Goal: Contribute content: Contribute content

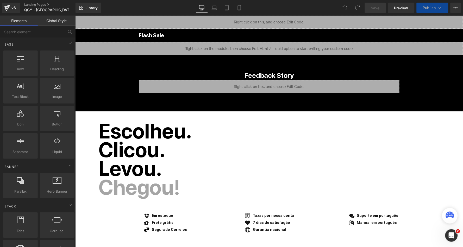
click at [435, 9] on span "Publish" at bounding box center [429, 8] width 13 height 4
select select "Preto"
select select "Branco"
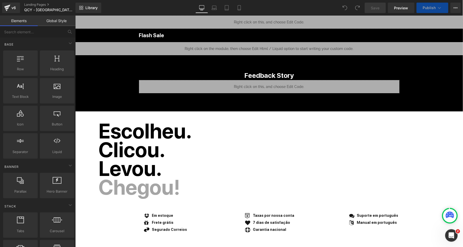
select select "Preto"
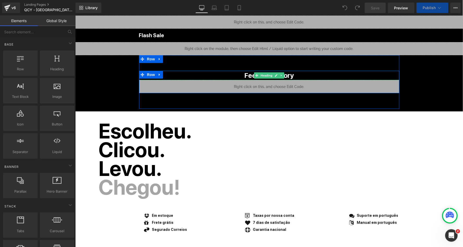
select select "Branco"
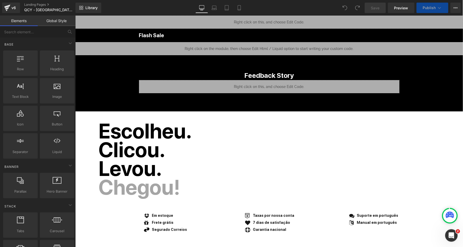
select select "Azul"
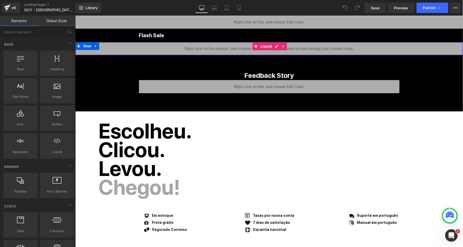
click at [277, 45] on div "Liquid" at bounding box center [269, 48] width 388 height 13
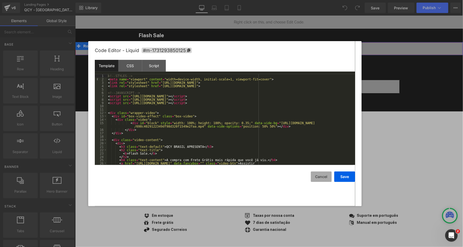
click at [325, 176] on button "Cancel" at bounding box center [321, 177] width 21 height 10
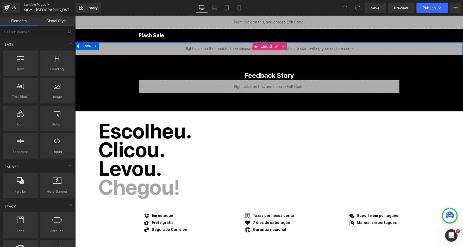
click at [275, 48] on div "Liquid" at bounding box center [269, 48] width 388 height 13
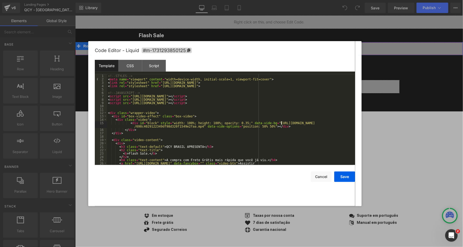
click at [281, 123] on div "<!-- STYLES --> < meta name = "viewport" content = "width=device-width, initial…" at bounding box center [230, 124] width 246 height 101
click at [203, 126] on div "<!-- STYLES --> < meta name = "viewport" content = "width=device-width, initial…" at bounding box center [230, 124] width 246 height 101
click at [323, 177] on button "Cancel" at bounding box center [321, 177] width 21 height 10
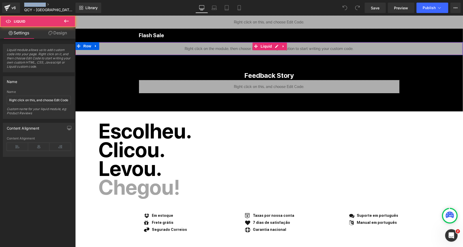
click at [295, 48] on div "Liquid" at bounding box center [269, 48] width 388 height 13
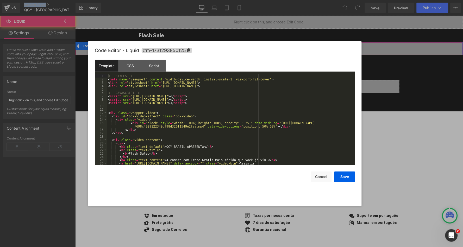
click at [273, 44] on link at bounding box center [276, 46] width 7 height 8
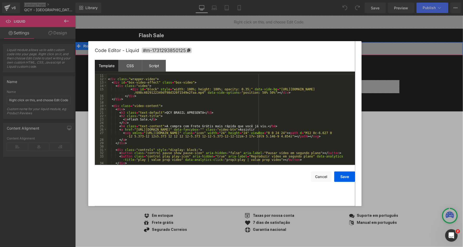
scroll to position [34, 0]
click at [136, 129] on div "< div class = "wrapper-video" > < div id = "box-video-effect" class = "box-vide…" at bounding box center [230, 123] width 246 height 98
click at [187, 129] on div "< div class = "wrapper-video" > < div id = "box-video-effect" class = "box-vide…" at bounding box center [230, 123] width 246 height 98
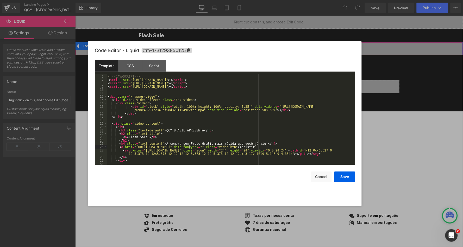
scroll to position [12, 0]
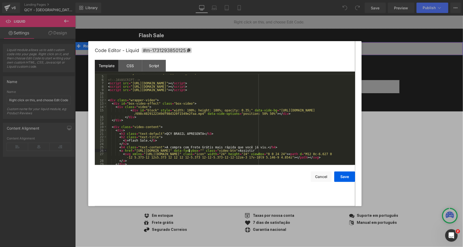
click at [280, 109] on div "< link rel = "stylesheet" href = "https://qcy.blob.core.windows.net/site/dev/ho…" at bounding box center [230, 120] width 246 height 98
click at [200, 113] on div "< link rel = "stylesheet" href = "https://qcy.blob.core.windows.net/site/dev/ho…" at bounding box center [230, 120] width 246 height 98
click at [347, 173] on button "Save" at bounding box center [344, 177] width 21 height 10
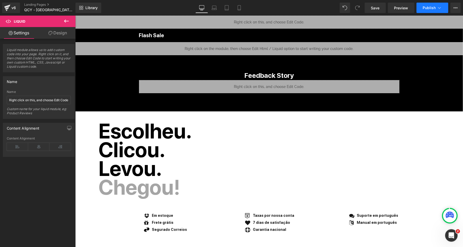
click at [433, 8] on span "Publish" at bounding box center [429, 8] width 13 height 4
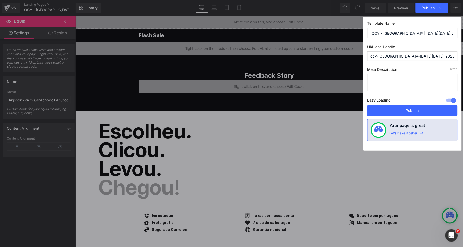
drag, startPoint x: 435, startPoint y: 58, endPoint x: 341, endPoint y: 58, distance: 93.4
click at [341, 58] on div "Publish Template Name QCY - BRASIL® | BLACK FRIDAY 2025 URL and Handle qcy-bras…" at bounding box center [231, 123] width 463 height 247
type input "bf25-invite1"
click at [409, 110] on button "Publish" at bounding box center [412, 110] width 90 height 10
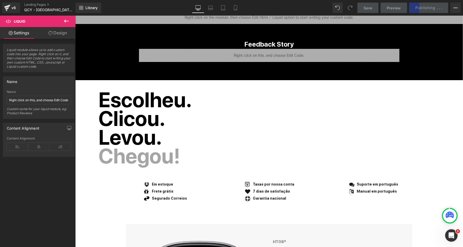
scroll to position [32, 0]
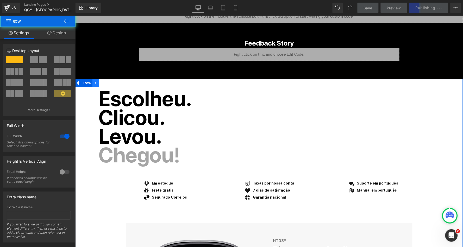
click at [94, 80] on link at bounding box center [95, 83] width 7 height 8
click at [106, 80] on link at bounding box center [109, 83] width 7 height 8
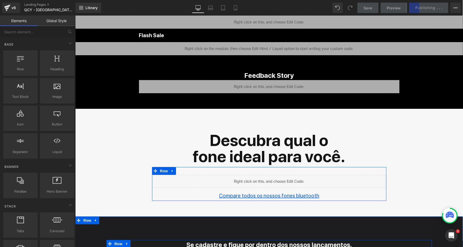
scroll to position [0, 0]
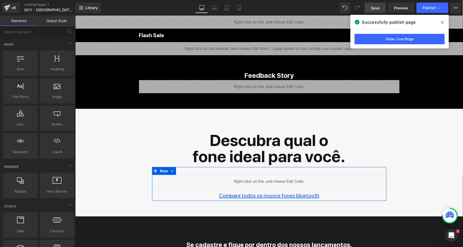
click at [380, 7] on link "Save" at bounding box center [375, 8] width 21 height 10
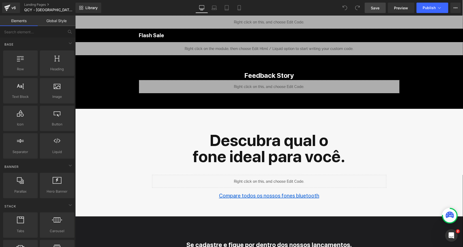
click span "Save"
click at [431, 7] on span "Publish" at bounding box center [429, 8] width 13 height 4
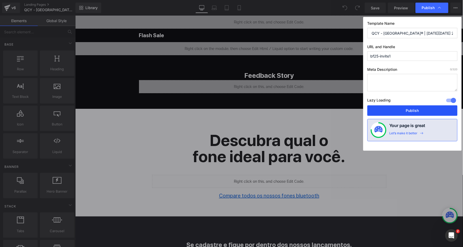
click at [408, 111] on button "Publish" at bounding box center [412, 110] width 90 height 10
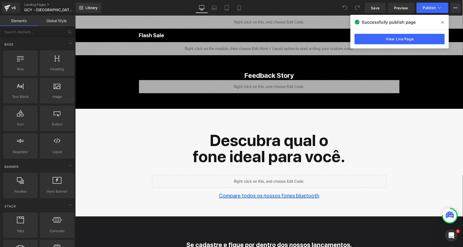
click at [442, 21] on icon at bounding box center [442, 22] width 3 height 4
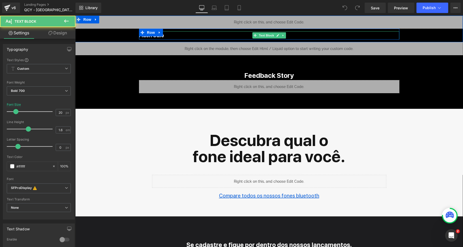
click at [155, 36] on p "Flash Sale" at bounding box center [269, 35] width 260 height 8
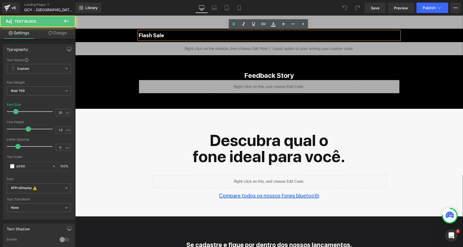
click at [163, 36] on p "Flash Sale" at bounding box center [269, 35] width 260 height 8
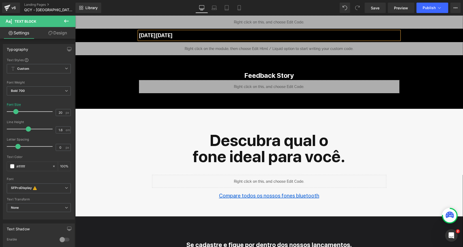
click at [117, 72] on div "Liquid Black Friday Text Block Row Row Row Liquid Row Feedback Story Heading Li…" at bounding box center [269, 188] width 388 height 346
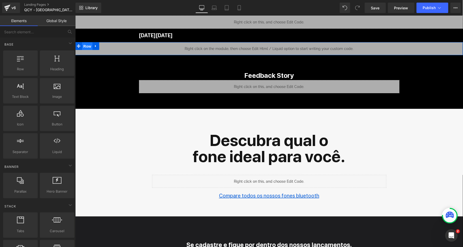
click at [86, 46] on span "Row" at bounding box center [87, 46] width 10 height 8
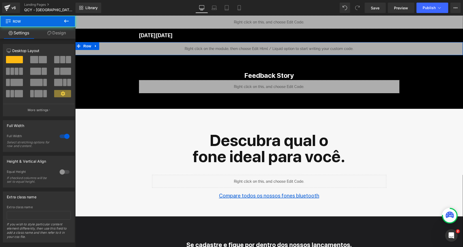
click at [63, 28] on link "Design" at bounding box center [57, 33] width 38 height 12
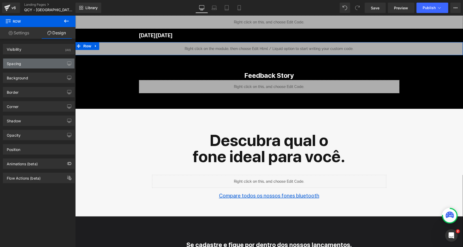
click at [31, 61] on div "Spacing" at bounding box center [38, 64] width 71 height 10
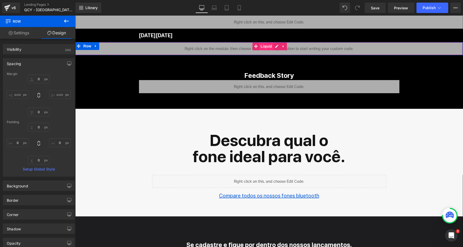
click at [267, 47] on span "Liquid" at bounding box center [266, 46] width 14 height 8
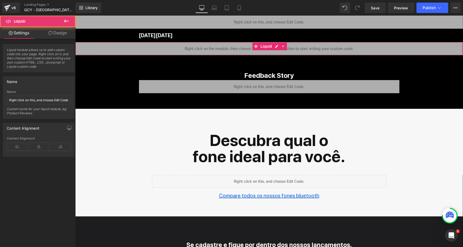
click at [51, 35] on icon at bounding box center [50, 33] width 4 height 4
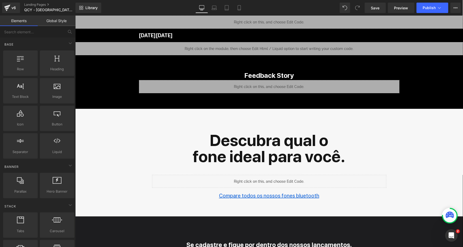
click at [112, 68] on div "Liquid Black Friday Text Block Row Row Row Liquid Row Feedback Story Heading Li…" at bounding box center [269, 188] width 388 height 346
click at [429, 6] on span "Publish" at bounding box center [429, 8] width 13 height 4
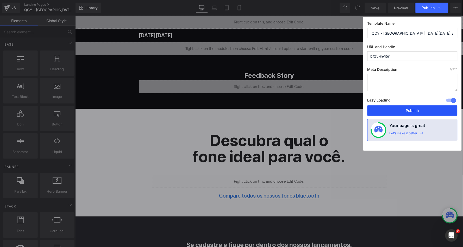
click at [401, 111] on button "Publish" at bounding box center [412, 110] width 90 height 10
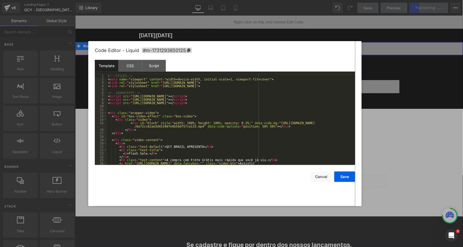
click at [277, 46] on icon at bounding box center [277, 46] width 4 height 4
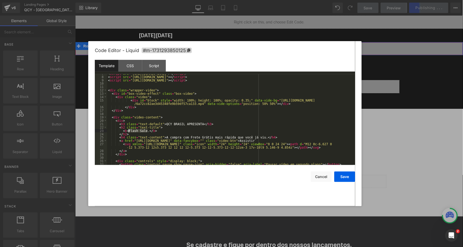
drag, startPoint x: 147, startPoint y: 130, endPoint x: 128, endPoint y: 130, distance: 19.0
click at [128, 130] on div "< script src = "https://cdn.jsdelivr.net/npm/jquery@3.5.1/dist/jquery.min.js" >…" at bounding box center [230, 121] width 246 height 98
click at [170, 135] on div "< script src = "https://cdn.jsdelivr.net/npm/jquery@3.5.1/dist/jquery.min.js" >…" at bounding box center [230, 121] width 246 height 98
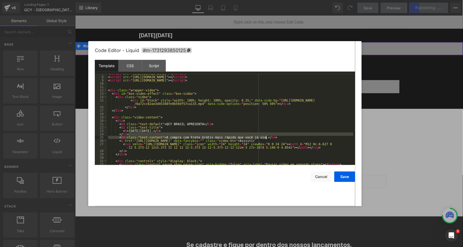
click at [266, 136] on div "< script src = "https://cdn.jsdelivr.net/npm/jquery@3.5.1/dist/jquery.min.js" >…" at bounding box center [230, 121] width 246 height 98
click at [266, 137] on div "< script src = "https://cdn.jsdelivr.net/npm/jquery@3.5.1/dist/jquery.min.js" >…" at bounding box center [230, 121] width 246 height 98
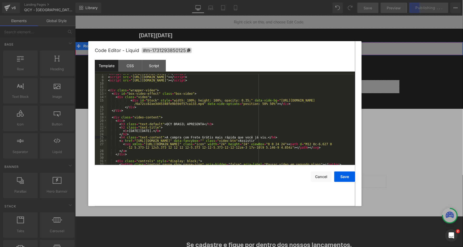
click at [170, 137] on div "< script src = "https://cdn.jsdelivr.net/npm/jquery@3.5.1/dist/jquery.min.js" >…" at bounding box center [230, 121] width 246 height 98
type textarea "'"
click at [346, 175] on button "Save" at bounding box center [344, 177] width 21 height 10
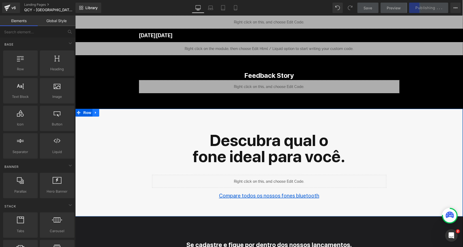
click at [96, 112] on icon at bounding box center [96, 113] width 4 height 4
click at [109, 112] on icon at bounding box center [109, 113] width 4 height 4
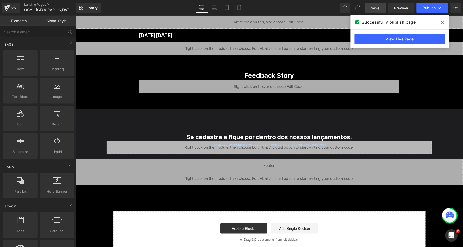
click at [381, 8] on link "Save" at bounding box center [375, 8] width 21 height 10
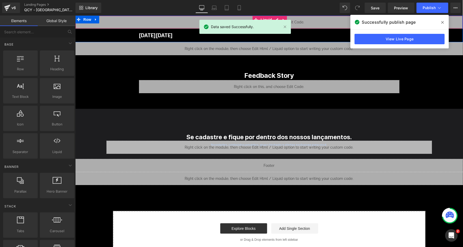
click at [444, 22] on icon at bounding box center [442, 22] width 3 height 4
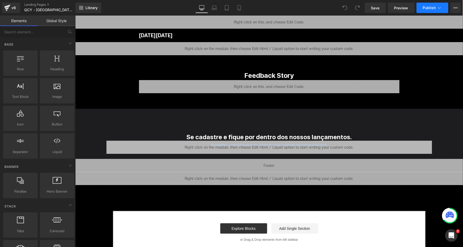
click at [440, 8] on icon at bounding box center [439, 7] width 5 height 5
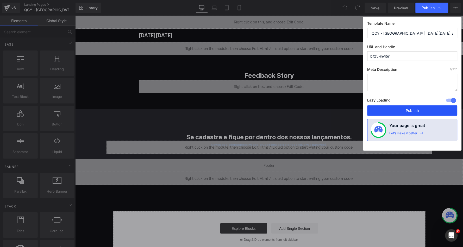
click at [399, 110] on button "Publish" at bounding box center [412, 110] width 90 height 10
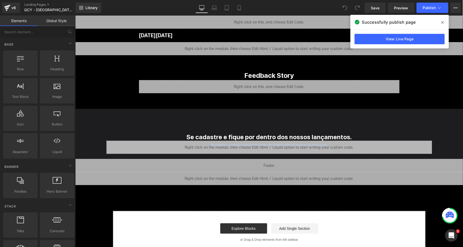
click at [443, 18] on span at bounding box center [442, 22] width 8 height 8
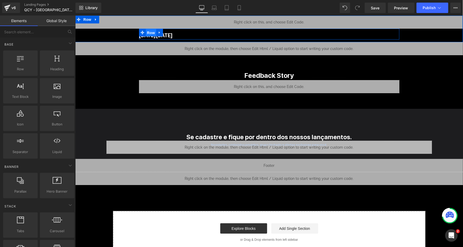
click at [149, 31] on span "Row" at bounding box center [150, 33] width 10 height 8
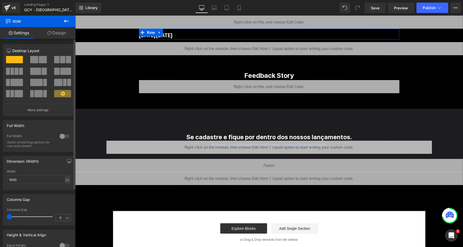
click at [35, 61] on span at bounding box center [34, 59] width 8 height 7
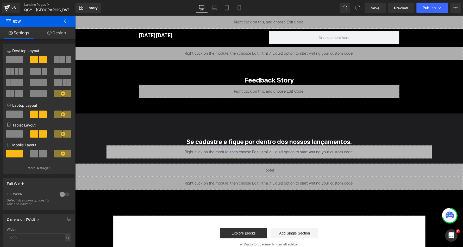
click at [67, 21] on icon at bounding box center [66, 21] width 5 height 3
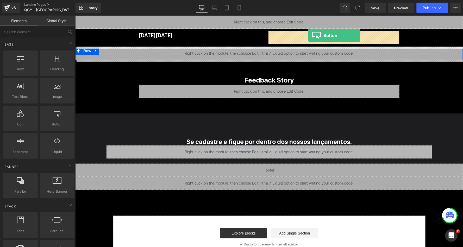
drag, startPoint x: 129, startPoint y: 132, endPoint x: 308, endPoint y: 35, distance: 203.4
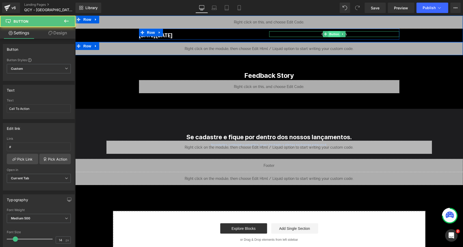
click at [334, 34] on span "Button" at bounding box center [334, 34] width 12 height 6
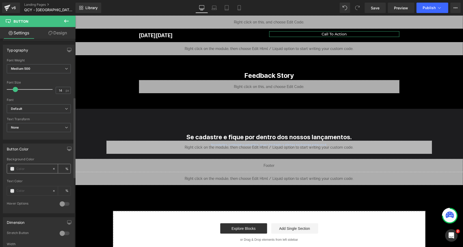
scroll to position [150, 0]
click at [12, 166] on span at bounding box center [12, 168] width 4 height 4
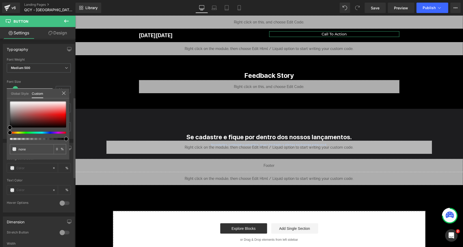
click at [22, 95] on link "Global Style" at bounding box center [20, 93] width 18 height 9
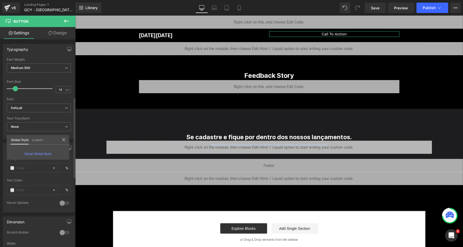
click at [37, 141] on link "Custom" at bounding box center [37, 139] width 11 height 9
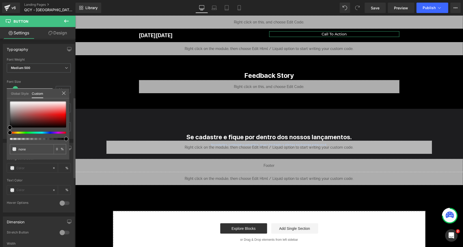
type input "#000000"
type input "100"
type input "#000000"
type input "100"
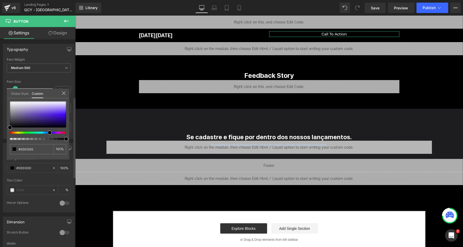
click at [48, 132] on div at bounding box center [36, 133] width 56 height 2
type input "#4a19db"
click at [54, 115] on div at bounding box center [38, 114] width 56 height 26
type input "#623cd7"
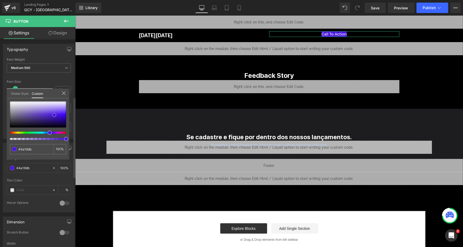
type input "#623cd7"
click at [47, 113] on div at bounding box center [38, 114] width 56 height 26
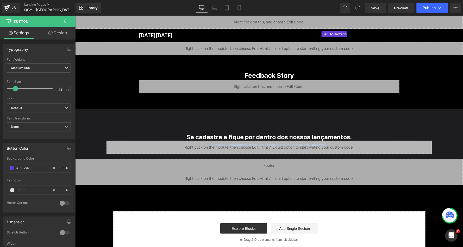
click at [99, 104] on body "Liquid Black Friday Text Block Call To Action Button Row Row Row Liquid Row Fee…" at bounding box center [269, 138] width 388 height 246
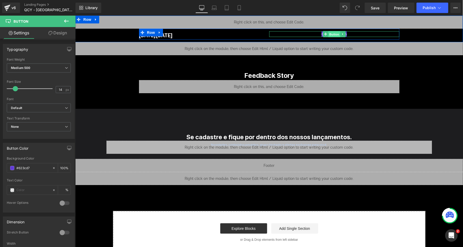
click at [332, 33] on span "Button" at bounding box center [334, 34] width 12 height 6
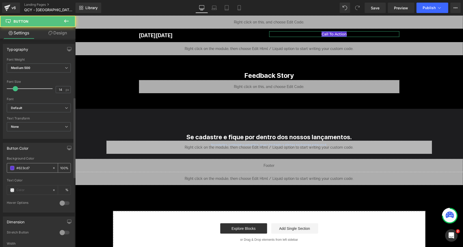
click at [36, 167] on input "#623cd7" at bounding box center [32, 168] width 33 height 6
click at [26, 165] on input "#623cd7" at bounding box center [32, 168] width 33 height 6
paste input "2b73db"
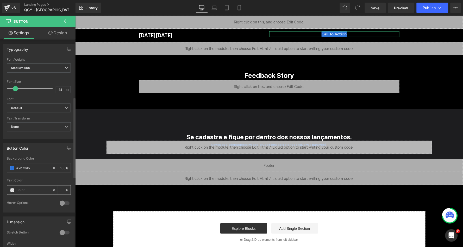
type input "#2b73db"
click at [26, 189] on input "text" at bounding box center [32, 190] width 33 height 6
type input "0"
click at [9, 189] on div at bounding box center [29, 190] width 45 height 9
click at [11, 189] on span at bounding box center [12, 190] width 4 height 4
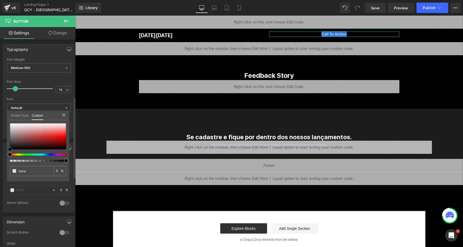
type input "#a84141"
type input "100"
type input "#a84141"
type input "100"
click at [34, 137] on div at bounding box center [38, 136] width 56 height 26
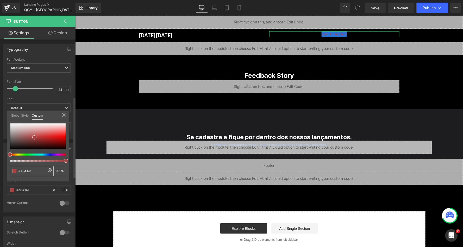
click at [25, 169] on input "#a84141" at bounding box center [32, 170] width 28 height 5
paste input "2b73db"
type input "#2b73db"
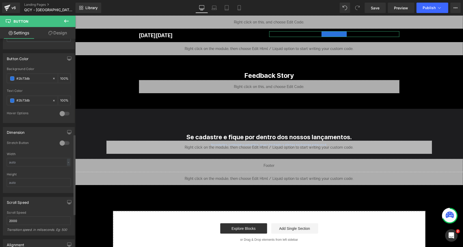
scroll to position [229, 0]
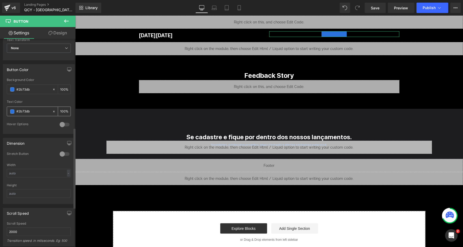
click at [12, 110] on span at bounding box center [12, 112] width 4 height 4
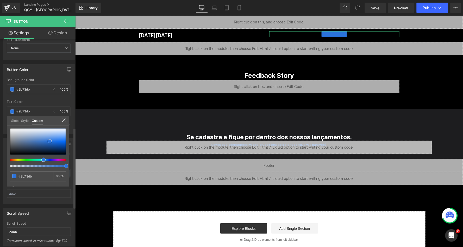
type input "#c8d3e4"
type input "#ccd6e5"
type input "#e3e8f1"
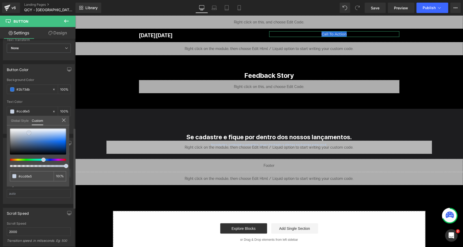
type input "#e3e8f1"
type input "#ffffff"
drag, startPoint x: 29, startPoint y: 132, endPoint x: 29, endPoint y: 124, distance: 8.1
click at [29, 124] on div "Global Style Custom Setup Global Style #ffffff 100 %" at bounding box center [38, 124] width 62 height 16
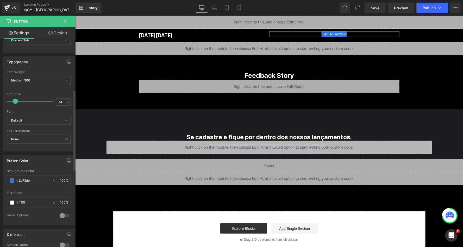
scroll to position [131, 0]
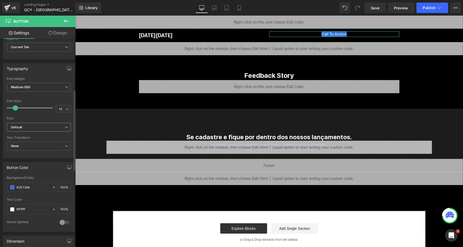
click at [40, 125] on b "Default" at bounding box center [38, 127] width 54 height 4
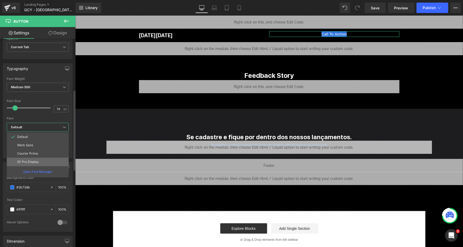
click at [34, 160] on p "SF Pro Display" at bounding box center [28, 162] width 22 height 4
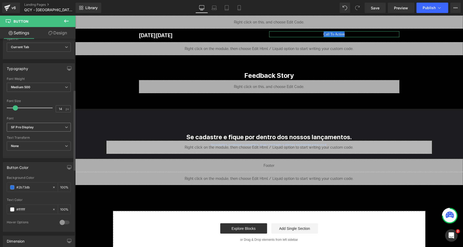
click at [45, 126] on b "SF Pro Display" at bounding box center [38, 127] width 54 height 4
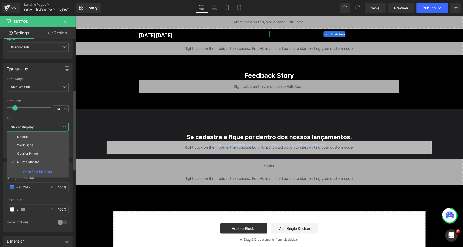
click at [41, 113] on div at bounding box center [38, 114] width 62 height 3
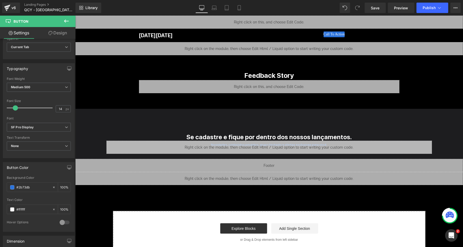
click at [332, 34] on body "Liquid Black Friday Text Block Call To Action Button Row Row Row Liquid Row Fee…" at bounding box center [269, 138] width 388 height 246
click at [220, 8] on link "Laptop" at bounding box center [214, 8] width 12 height 10
type input "100"
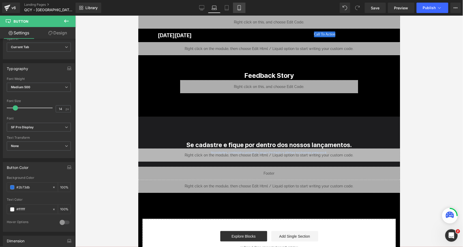
click at [239, 8] on icon at bounding box center [239, 7] width 5 height 5
type input "100"
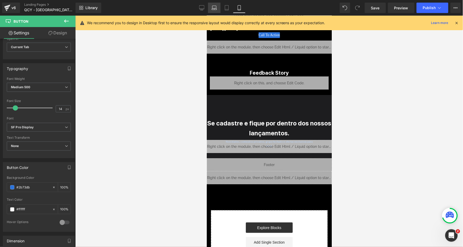
click at [212, 8] on icon at bounding box center [214, 7] width 5 height 5
type input "100"
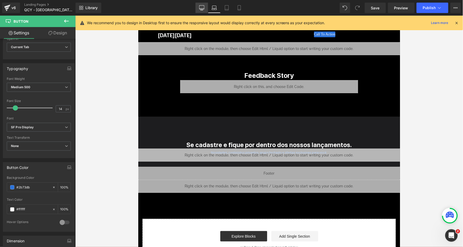
click at [203, 6] on icon at bounding box center [201, 7] width 5 height 5
type input "100"
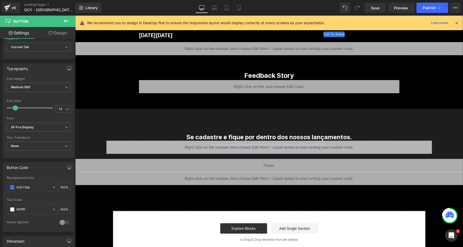
click at [457, 22] on icon at bounding box center [456, 23] width 5 height 5
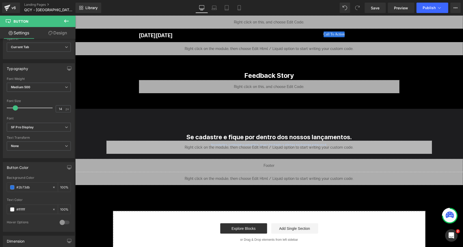
click at [67, 22] on icon at bounding box center [66, 21] width 6 height 6
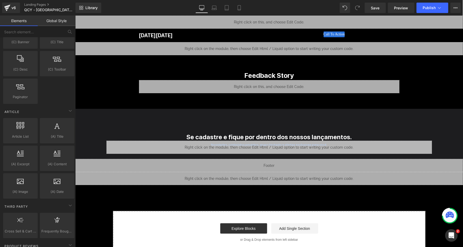
scroll to position [875, 0]
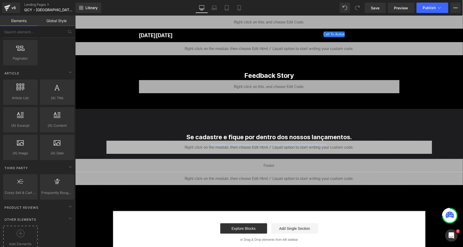
click at [26, 230] on div at bounding box center [20, 236] width 32 height 12
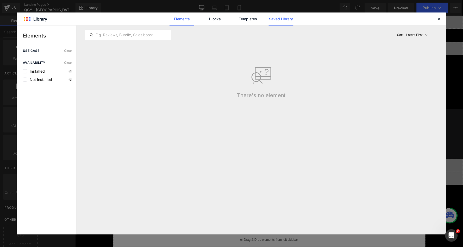
click at [286, 17] on link "Saved Library" at bounding box center [281, 18] width 25 height 13
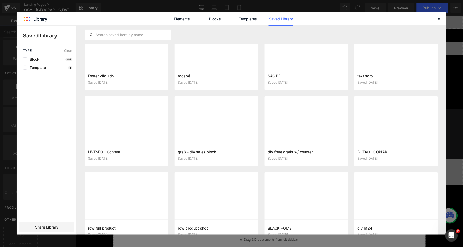
scroll to position [0, 0]
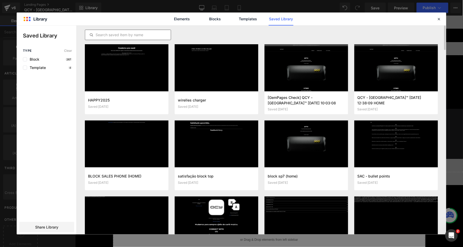
click at [117, 32] on input "text" at bounding box center [128, 35] width 86 height 6
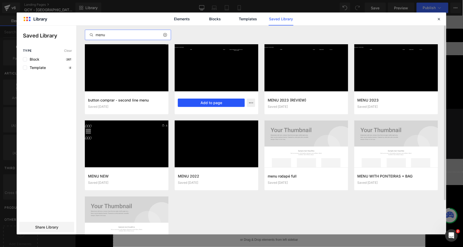
type input "menu"
click at [221, 103] on button "Add to page" at bounding box center [211, 103] width 67 height 8
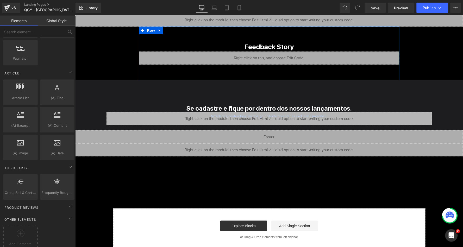
scroll to position [39, 0]
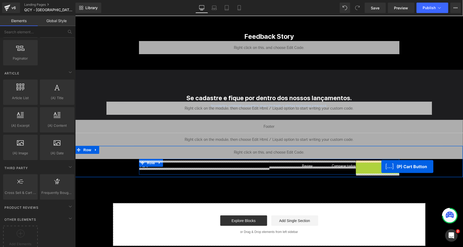
drag, startPoint x: 395, startPoint y: 163, endPoint x: 381, endPoint y: 166, distance: 14.1
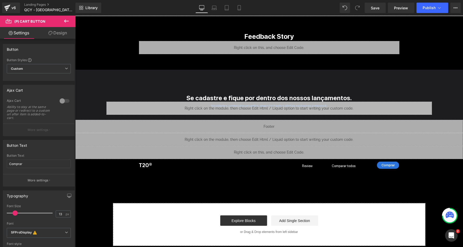
click at [66, 22] on icon at bounding box center [66, 21] width 6 height 6
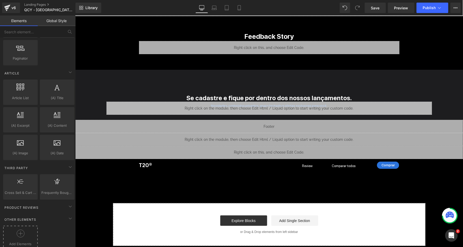
click at [20, 230] on icon at bounding box center [21, 234] width 8 height 8
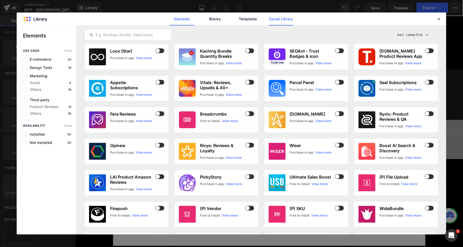
click at [283, 18] on link "Saved Library" at bounding box center [281, 18] width 25 height 13
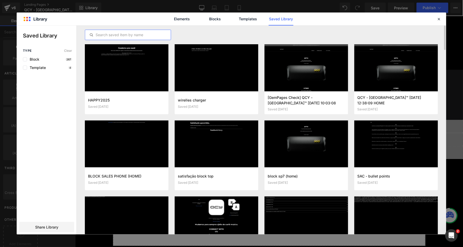
click at [137, 34] on input "text" at bounding box center [128, 35] width 86 height 6
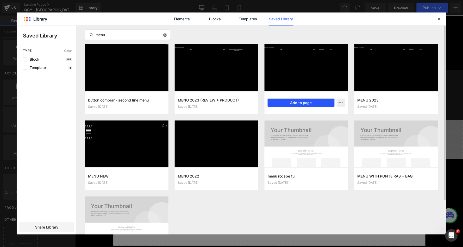
type input "menu"
click at [325, 103] on button "Add to page" at bounding box center [301, 103] width 67 height 8
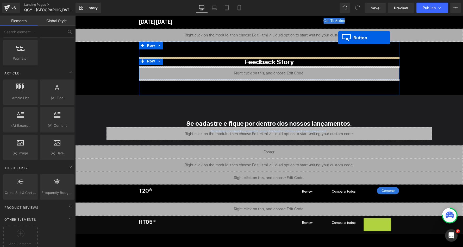
scroll to position [0, 0]
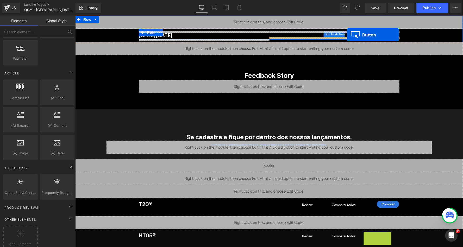
drag, startPoint x: 376, startPoint y: 164, endPoint x: 346, endPoint y: 35, distance: 132.2
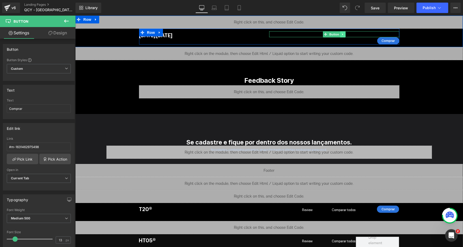
click at [342, 34] on icon at bounding box center [342, 34] width 3 height 3
click at [344, 34] on icon at bounding box center [345, 34] width 3 height 3
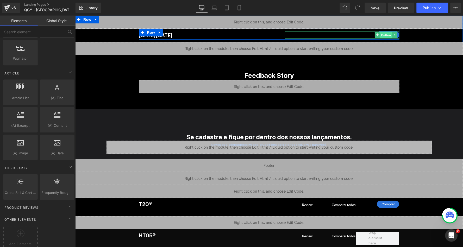
click at [384, 35] on span "Button" at bounding box center [386, 35] width 12 height 6
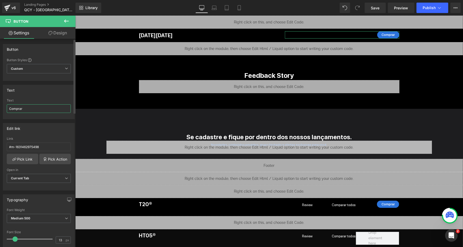
drag, startPoint x: 43, startPoint y: 108, endPoint x: 4, endPoint y: 106, distance: 39.1
click at [4, 105] on div "Comprar Text Comprar" at bounding box center [38, 109] width 71 height 20
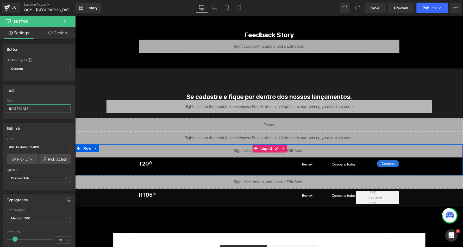
scroll to position [60, 0]
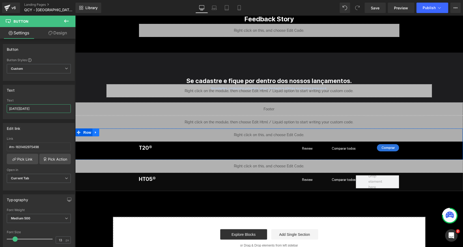
type input "[DATE][DATE]"
click at [94, 130] on icon at bounding box center [96, 132] width 4 height 4
click at [109, 131] on icon at bounding box center [109, 132] width 4 height 4
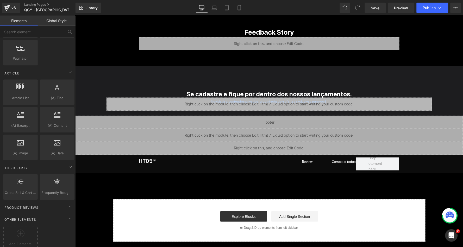
scroll to position [45, 0]
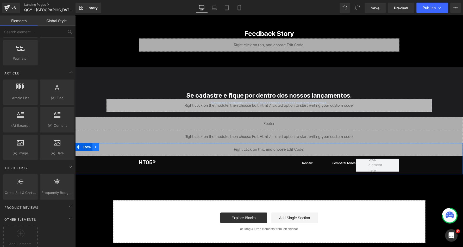
click at [95, 146] on icon at bounding box center [95, 147] width 1 height 2
click at [109, 146] on icon at bounding box center [109, 147] width 4 height 4
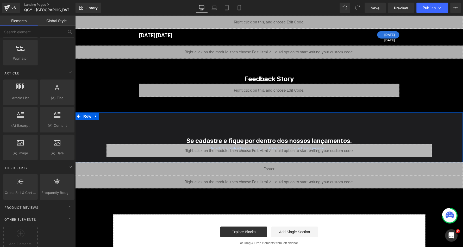
scroll to position [0, 0]
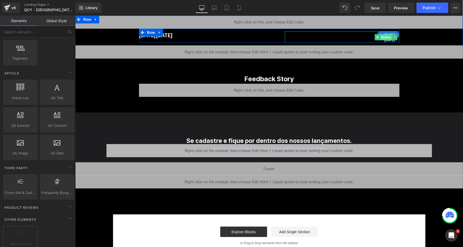
click at [385, 36] on span "Button" at bounding box center [386, 37] width 12 height 6
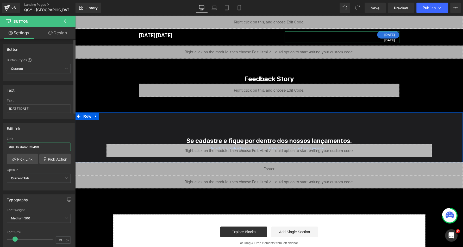
drag, startPoint x: 47, startPoint y: 145, endPoint x: 5, endPoint y: 145, distance: 42.4
click at [5, 145] on div "#m-1631462975498 Link #m-1631462975498 Pick Link Pick Action Current Tab New Ta…" at bounding box center [38, 163] width 71 height 53
type input "/pages/blackfriday"
click at [41, 120] on div "Edit link /pages/blackfriday Link /pages/blackfriday Pick Link Pick Action Curr…" at bounding box center [39, 154] width 78 height 71
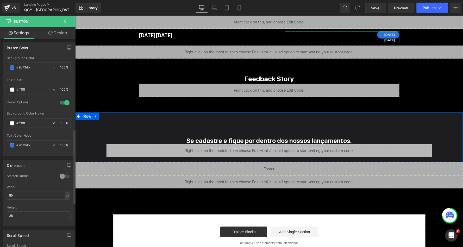
scroll to position [266, 0]
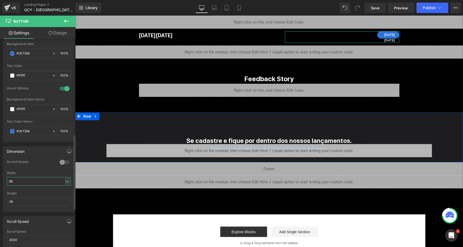
click at [29, 177] on input "85" at bounding box center [39, 181] width 64 height 9
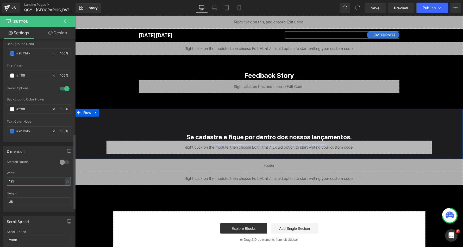
type input "125"
click at [30, 198] on input "28" at bounding box center [39, 202] width 64 height 9
type input "31"
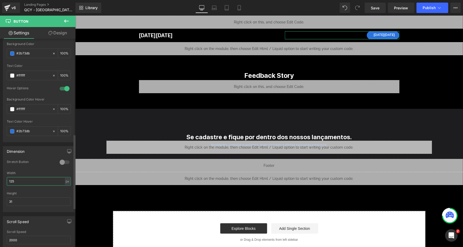
click at [27, 178] on input "125" at bounding box center [39, 181] width 64 height 9
type input "126"
click at [58, 33] on link "Design" at bounding box center [58, 33] width 38 height 12
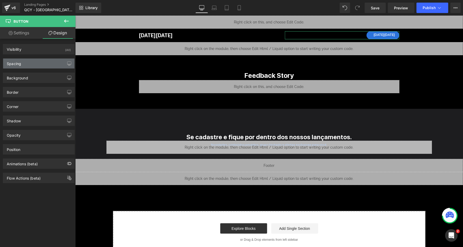
click at [33, 64] on div "Spacing" at bounding box center [38, 64] width 71 height 10
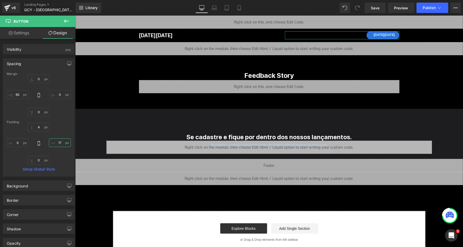
click at [60, 141] on input "17" at bounding box center [60, 142] width 22 height 9
type input "27"
click at [37, 127] on input "4" at bounding box center [39, 127] width 22 height 9
type input "5"
click at [212, 7] on icon at bounding box center [214, 7] width 5 height 5
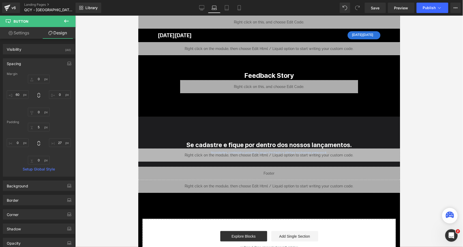
type input "0"
type input "50"
type input "4"
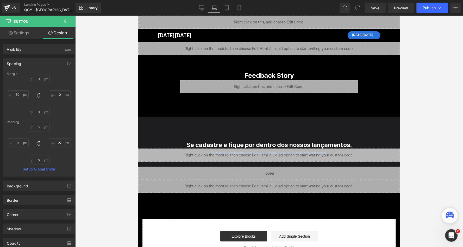
type input "27"
type input "0"
click at [226, 10] on icon at bounding box center [227, 7] width 4 height 5
type input "0"
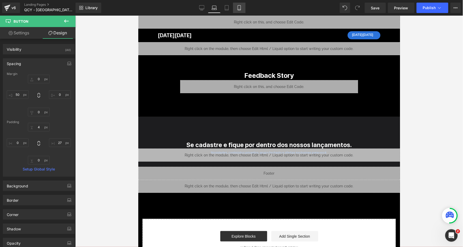
type input "10"
type input "0"
type input "10"
type input "5"
type input "27"
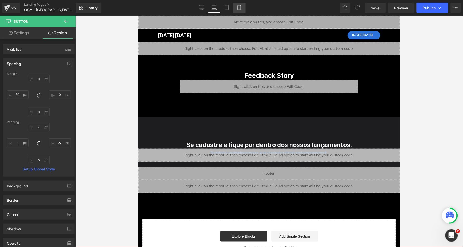
type input "0"
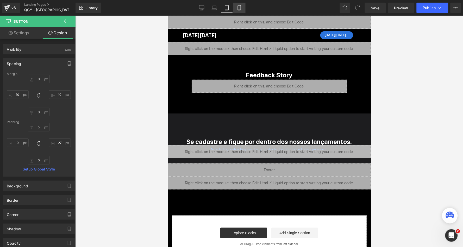
click at [238, 10] on icon at bounding box center [239, 7] width 3 height 5
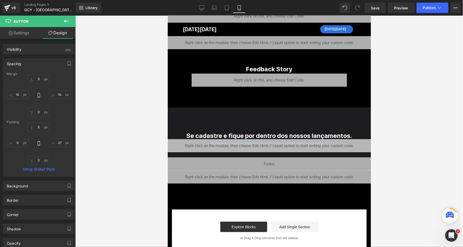
type input "0"
type input "-10"
type input "5"
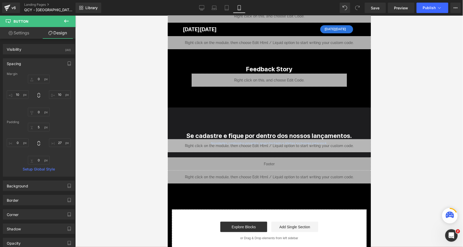
type input "27"
type input "0"
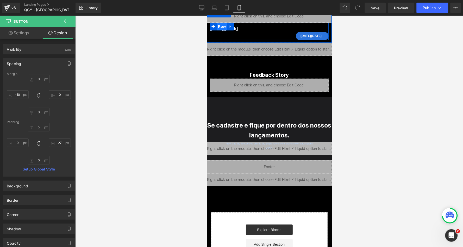
click at [219, 25] on span "Row" at bounding box center [221, 26] width 10 height 8
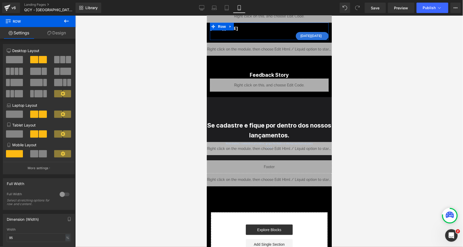
click at [39, 154] on span at bounding box center [43, 153] width 8 height 7
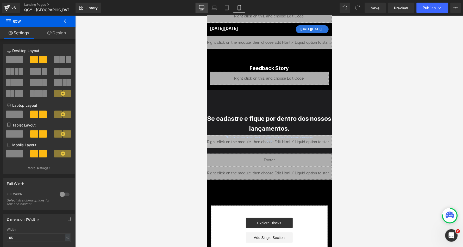
click at [205, 7] on link "Desktop" at bounding box center [201, 8] width 12 height 10
type input "1000"
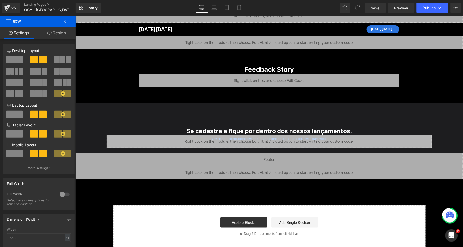
scroll to position [6, 0]
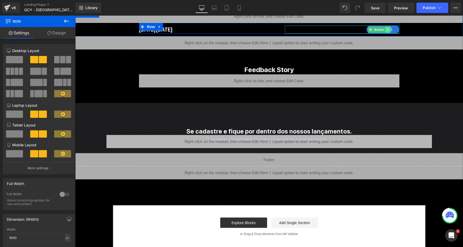
click at [387, 29] on icon at bounding box center [387, 29] width 3 height 3
click at [384, 29] on icon at bounding box center [384, 29] width 3 height 3
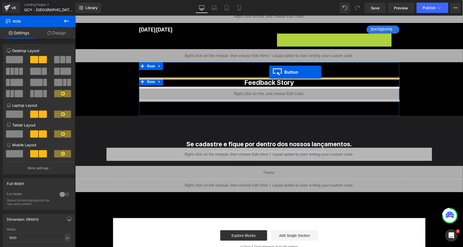
drag, startPoint x: 368, startPoint y: 37, endPoint x: 269, endPoint y: 72, distance: 105.8
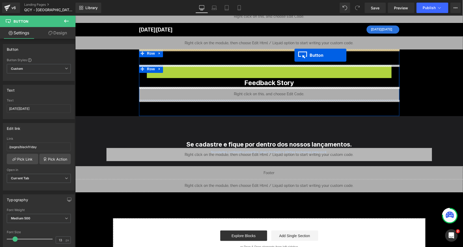
drag, startPoint x: 372, startPoint y: 68, endPoint x: 294, endPoint y: 55, distance: 79.2
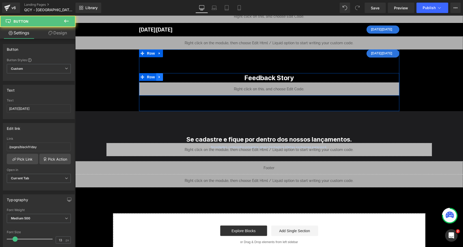
click at [159, 75] on icon at bounding box center [159, 77] width 4 height 4
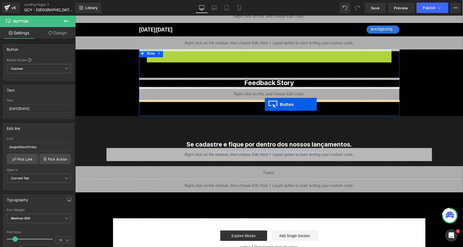
drag, startPoint x: 369, startPoint y: 53, endPoint x: 264, endPoint y: 104, distance: 116.6
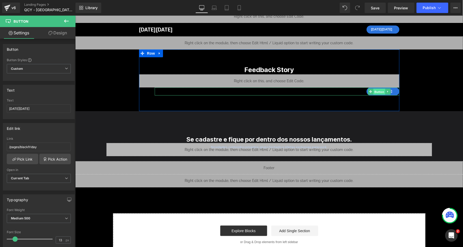
click at [379, 89] on span "Button" at bounding box center [379, 91] width 12 height 6
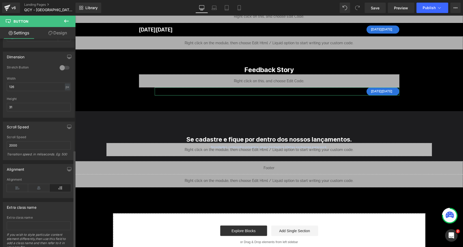
scroll to position [363, 0]
click at [40, 182] on icon at bounding box center [38, 186] width 21 height 8
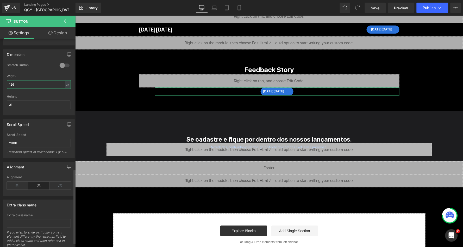
click at [40, 81] on input "126" at bounding box center [39, 84] width 64 height 9
type input "140"
click at [31, 100] on input "31" at bounding box center [39, 104] width 64 height 9
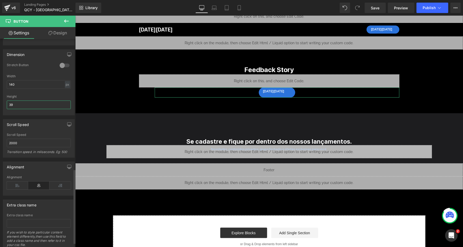
type input "40"
click at [43, 81] on input "140" at bounding box center [39, 84] width 64 height 9
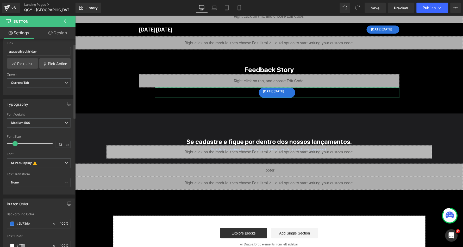
scroll to position [109, 0]
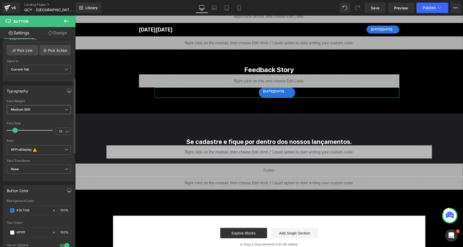
click at [45, 105] on span "Medium 500" at bounding box center [39, 109] width 64 height 9
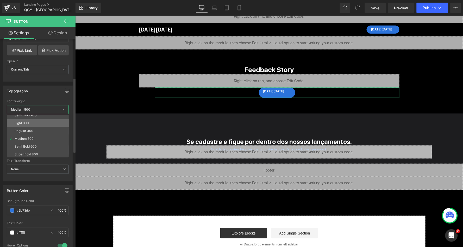
scroll to position [22, 0]
click at [39, 140] on li "Super Bold 800" at bounding box center [39, 144] width 64 height 8
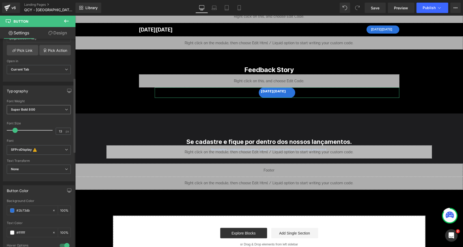
click at [39, 109] on span "Super Bold 800" at bounding box center [39, 109] width 64 height 9
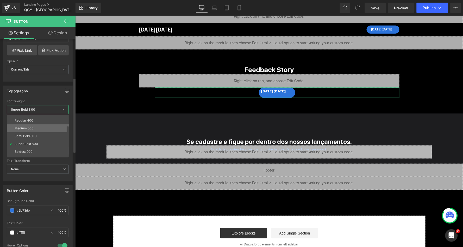
click at [38, 124] on li "Medium 500" at bounding box center [39, 128] width 64 height 8
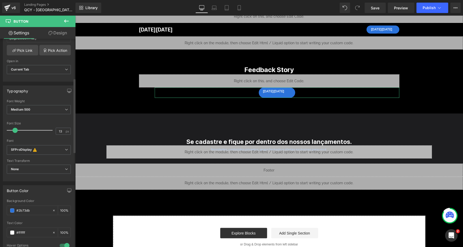
scroll to position [129, 0]
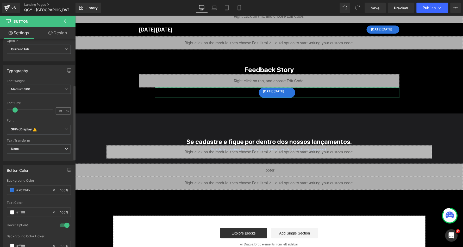
click at [65, 108] on div "13 px" at bounding box center [63, 110] width 15 height 7
click at [60, 108] on input "13" at bounding box center [60, 111] width 9 height 7
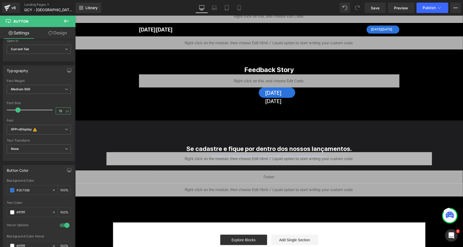
type input "18"
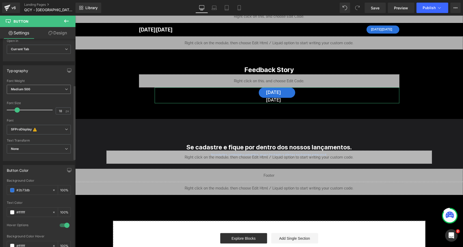
click at [55, 91] on span "Medium 500" at bounding box center [39, 89] width 64 height 9
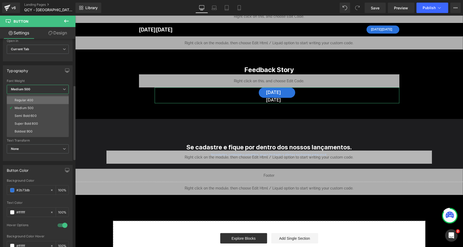
click at [41, 98] on li "Regular 400" at bounding box center [39, 100] width 64 height 8
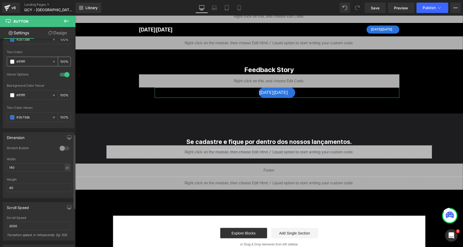
scroll to position [304, 0]
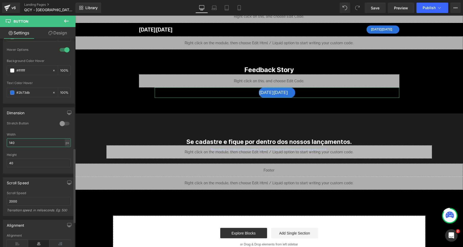
click at [32, 138] on input "140" at bounding box center [39, 142] width 64 height 9
type input "150"
click at [24, 159] on input "40" at bounding box center [39, 163] width 64 height 9
type input "42"
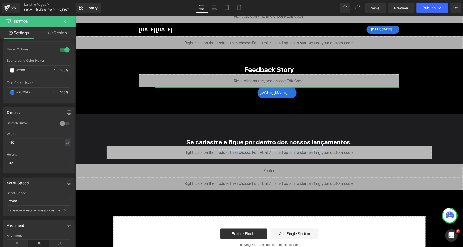
click at [58, 33] on link "Design" at bounding box center [58, 33] width 38 height 12
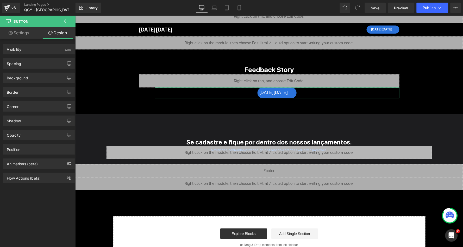
type input "0"
type input "60"
type input "5"
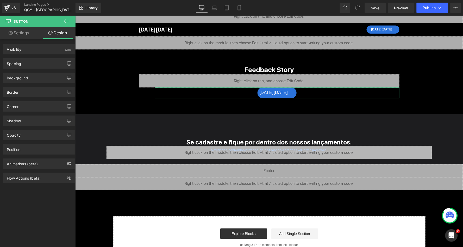
type input "27"
type input "0"
click at [27, 66] on div "Spacing" at bounding box center [38, 64] width 71 height 10
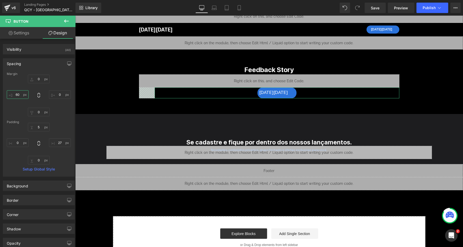
click at [18, 93] on input "60" at bounding box center [18, 94] width 22 height 9
type input "0"
click at [62, 143] on input "27" at bounding box center [60, 142] width 22 height 9
type input "2"
click at [41, 79] on input "0" at bounding box center [39, 79] width 22 height 9
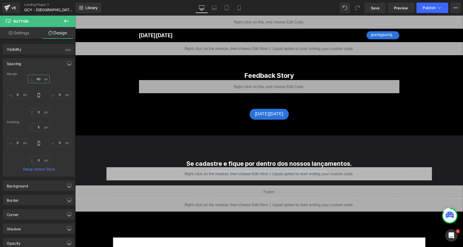
scroll to position [0, 0]
click at [67, 64] on icon "button" at bounding box center [69, 63] width 4 height 4
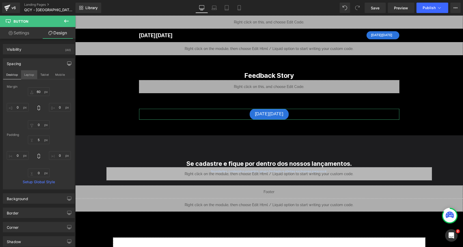
click at [28, 72] on button "Laptop" at bounding box center [29, 74] width 16 height 9
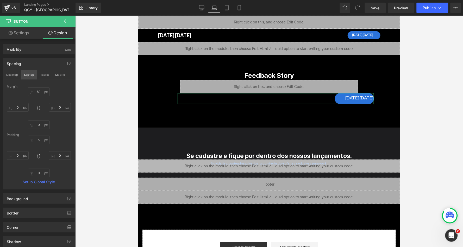
type input "0"
type input "50"
type input "4"
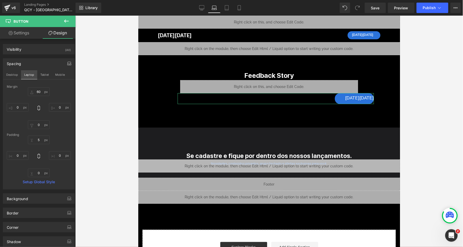
type input "0"
click at [21, 33] on link "Settings" at bounding box center [19, 33] width 38 height 12
type input "100"
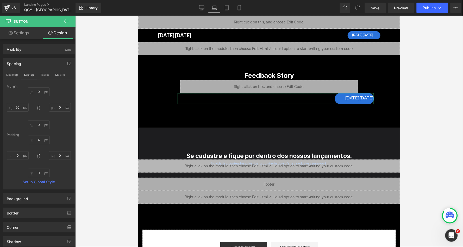
type input "100"
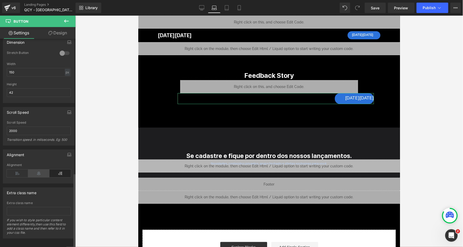
scroll to position [375, 0]
click at [38, 170] on icon at bounding box center [38, 174] width 21 height 8
click at [67, 153] on icon "button" at bounding box center [69, 155] width 4 height 4
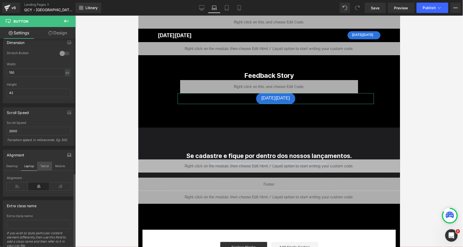
click at [45, 162] on button "Tablet" at bounding box center [44, 166] width 15 height 9
type input "100"
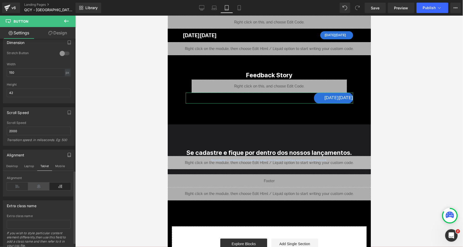
click at [39, 182] on icon at bounding box center [38, 186] width 21 height 8
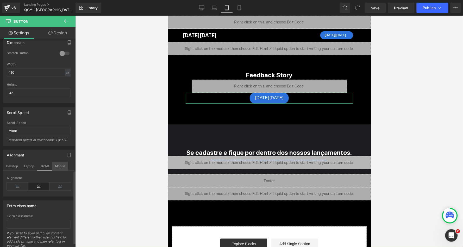
click at [60, 162] on button "Mobile" at bounding box center [60, 166] width 16 height 9
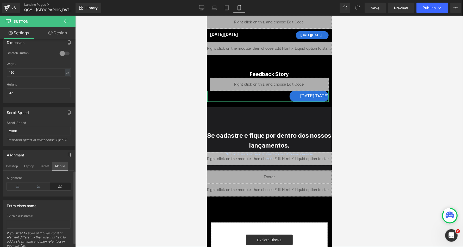
type input "100"
click at [38, 182] on icon at bounding box center [38, 186] width 21 height 8
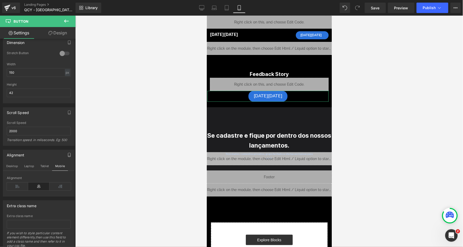
click at [63, 34] on link "Design" at bounding box center [58, 33] width 38 height 12
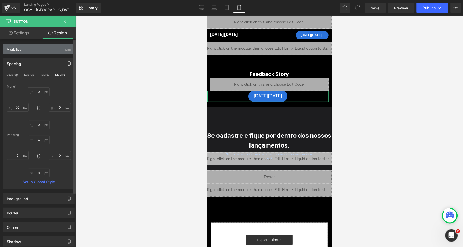
type input "0"
type input "-10"
type input "5"
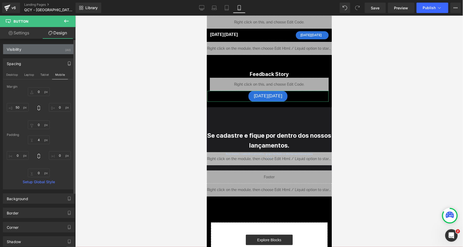
type input "0"
click at [43, 88] on input "0" at bounding box center [39, 91] width 22 height 9
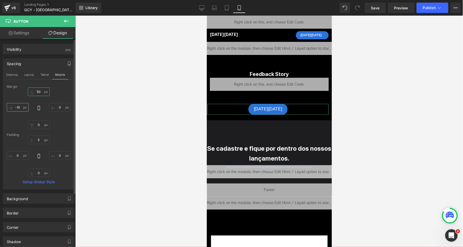
type input "50"
click at [17, 109] on input "-10" at bounding box center [18, 107] width 22 height 9
type input "10"
click at [46, 73] on button "Tablet" at bounding box center [44, 74] width 15 height 9
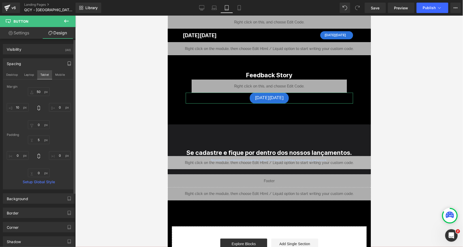
type input "0"
type input "10"
type input "0"
type input "10"
type input "5"
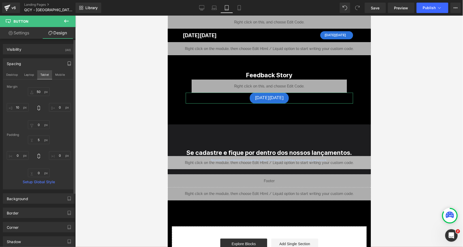
type input "0"
click at [35, 93] on input "0" at bounding box center [39, 91] width 22 height 9
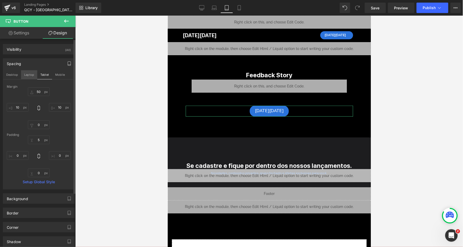
click at [30, 75] on button "Laptop" at bounding box center [29, 74] width 16 height 9
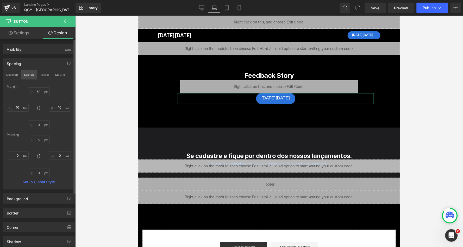
type input "0"
type input "50"
type input "4"
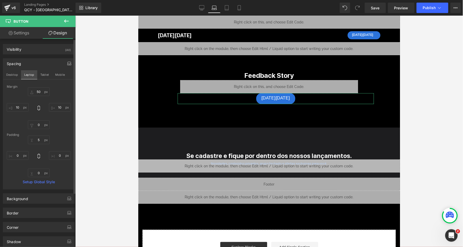
type input "0"
click at [37, 90] on input "0" at bounding box center [39, 91] width 22 height 9
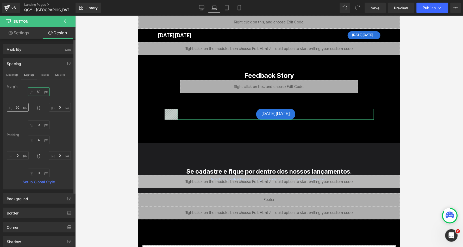
type input "60"
click at [18, 107] on input "50" at bounding box center [18, 107] width 22 height 9
type input "0"
click at [16, 73] on button "Desktop" at bounding box center [12, 74] width 18 height 9
type input "60"
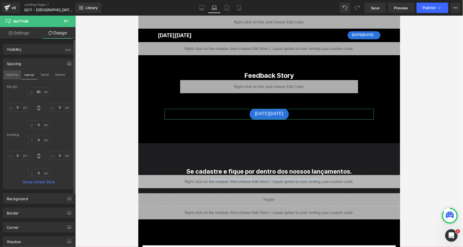
type input "0"
type input "5"
type input "0"
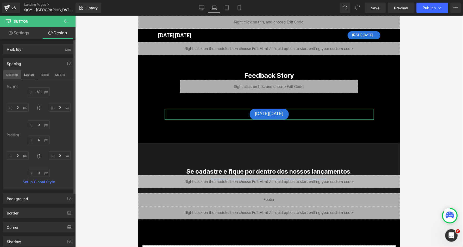
type input "0"
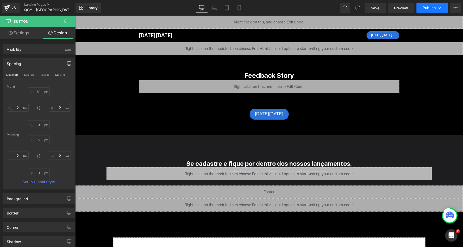
click at [429, 10] on button "Publish" at bounding box center [432, 8] width 32 height 10
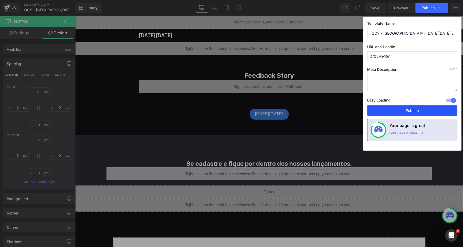
click at [388, 110] on button "Publish" at bounding box center [412, 110] width 90 height 10
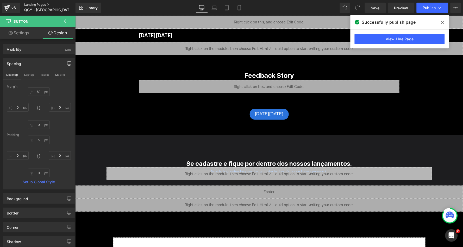
click at [36, 4] on link "Landing Pages" at bounding box center [54, 5] width 60 height 4
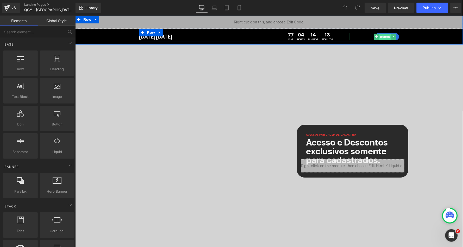
click at [385, 36] on span "Button" at bounding box center [385, 36] width 12 height 6
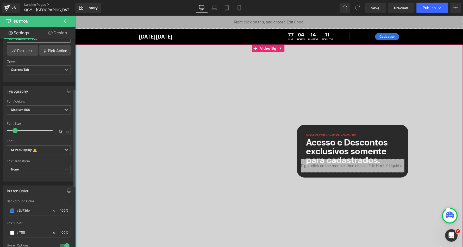
scroll to position [141, 0]
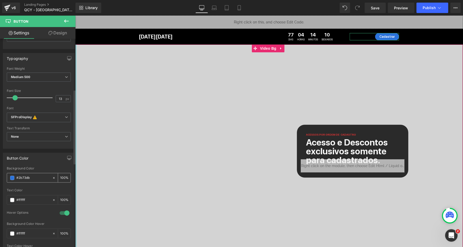
click at [26, 175] on input "#2b73db" at bounding box center [32, 178] width 33 height 6
